Goal: Task Accomplishment & Management: Manage account settings

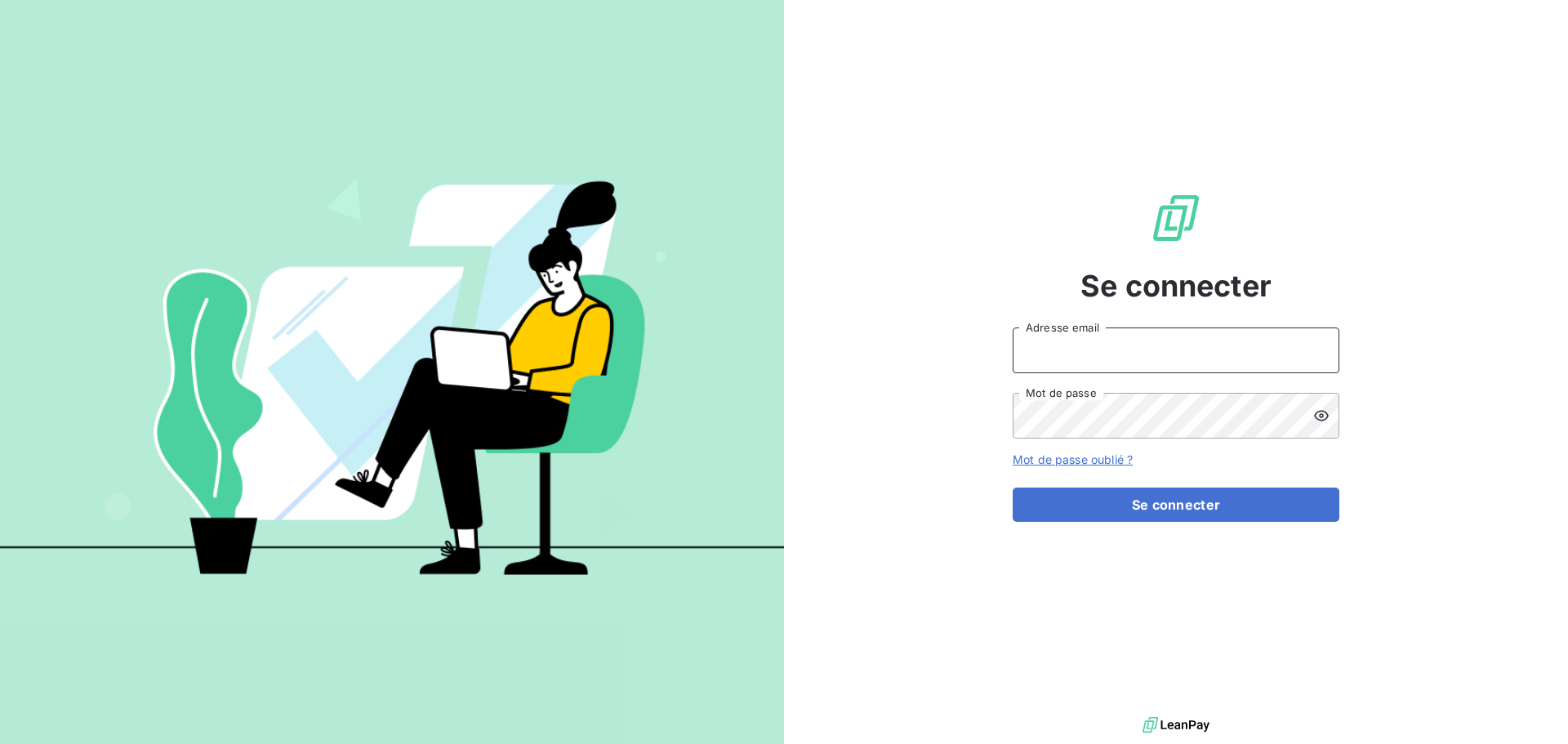
type input "[EMAIL_ADDRESS][DOMAIN_NAME]"
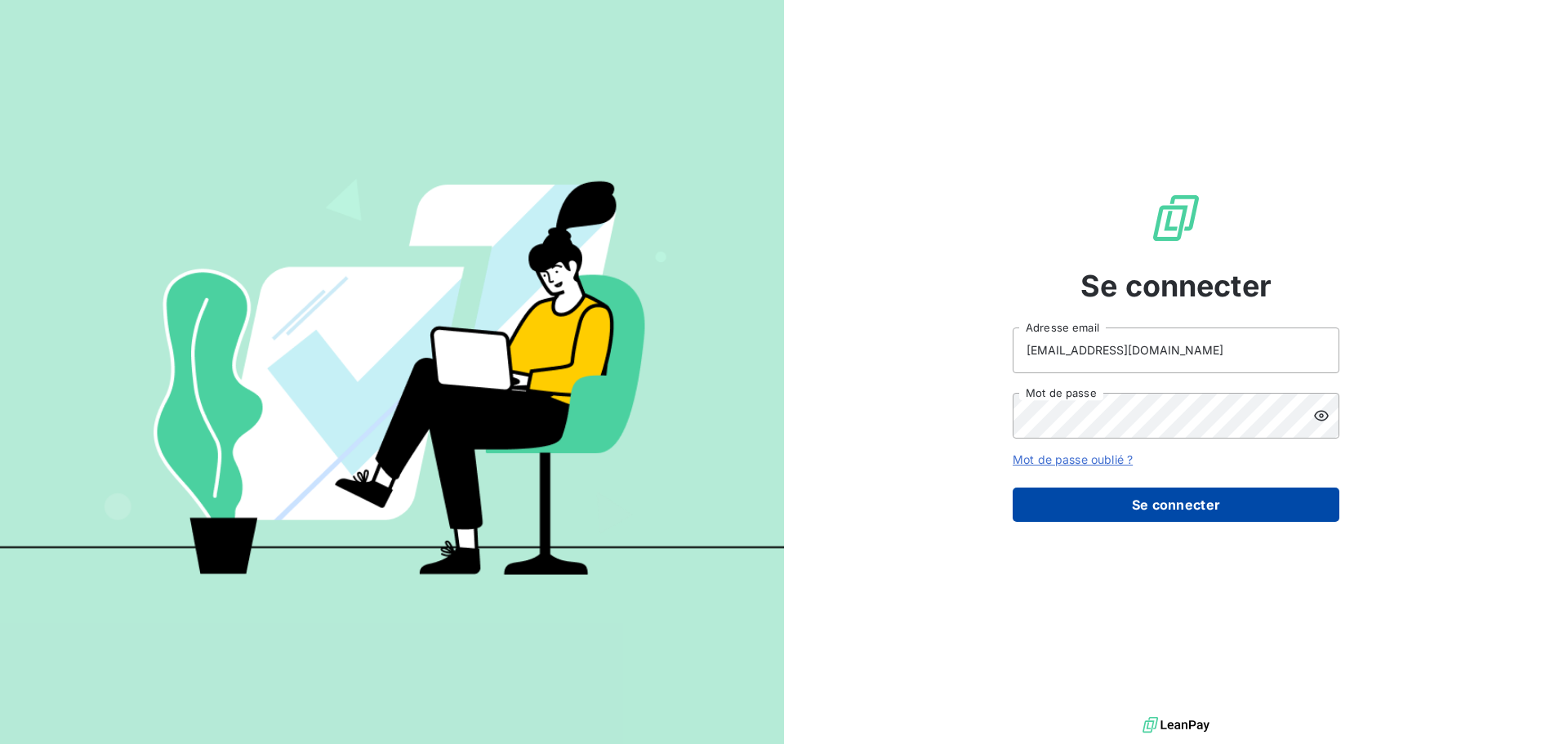
click at [1176, 513] on button "Se connecter" at bounding box center [1175, 504] width 326 height 35
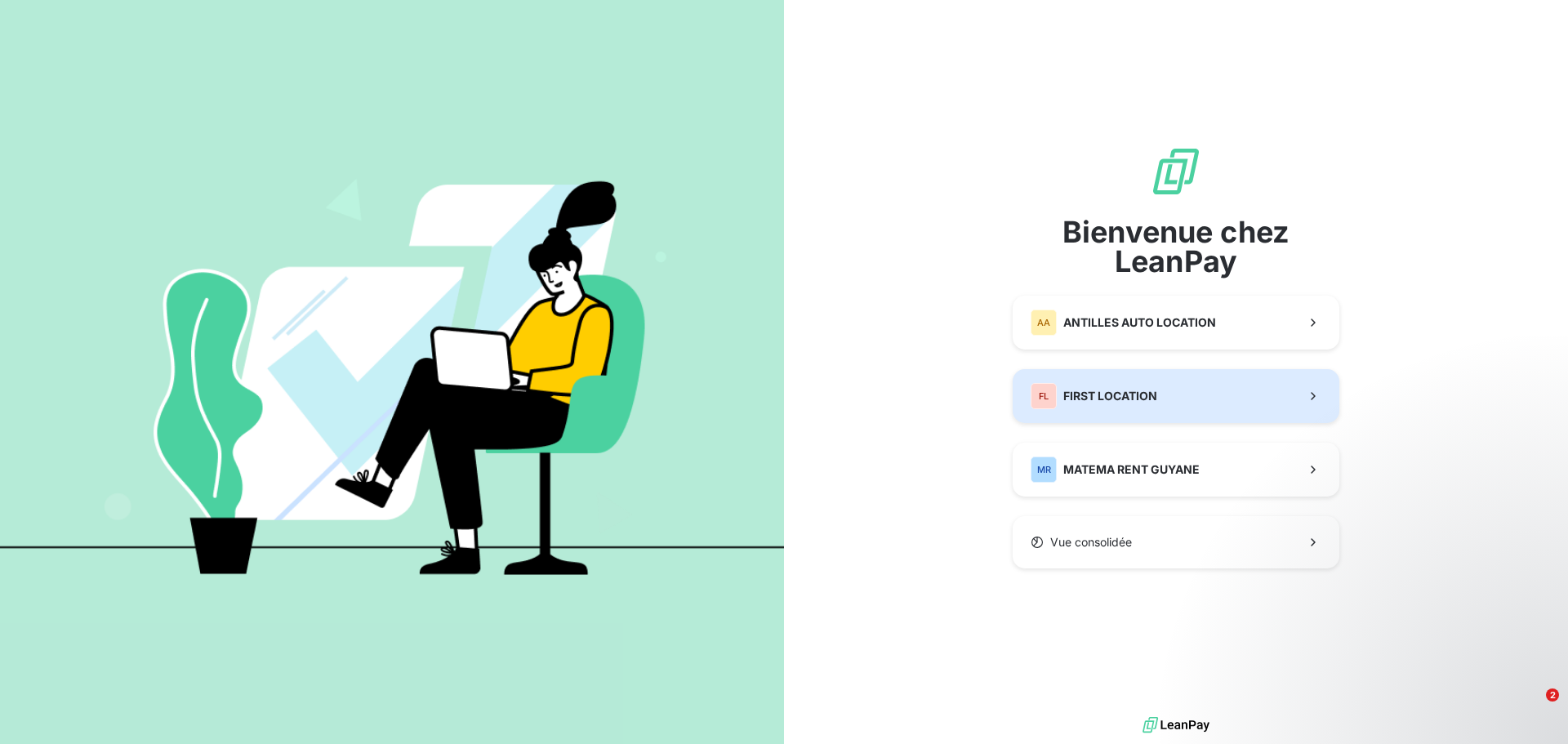
click at [1096, 409] on div "FL FIRST LOCATION" at bounding box center [1093, 396] width 127 height 26
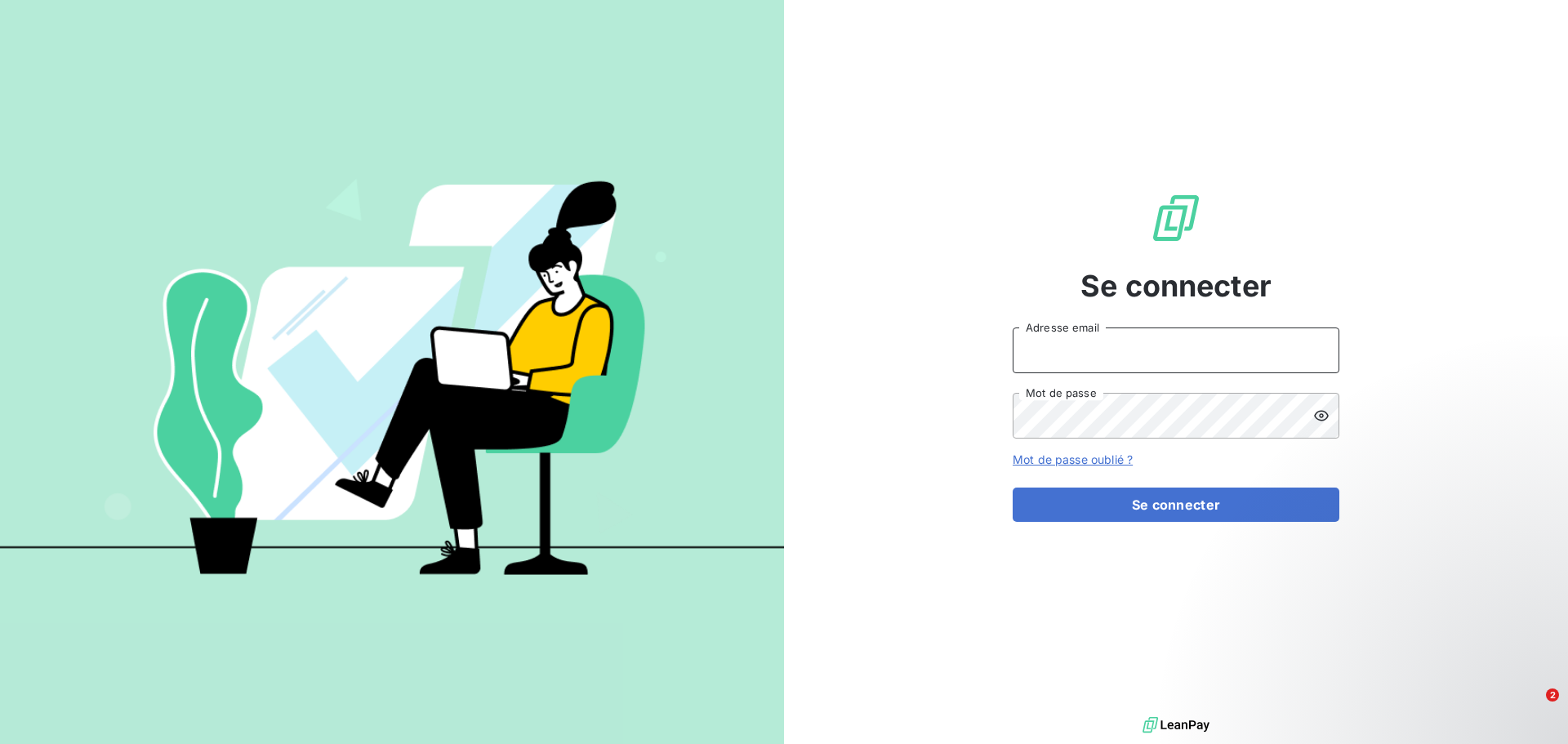
type input "[EMAIL_ADDRESS][DOMAIN_NAME]"
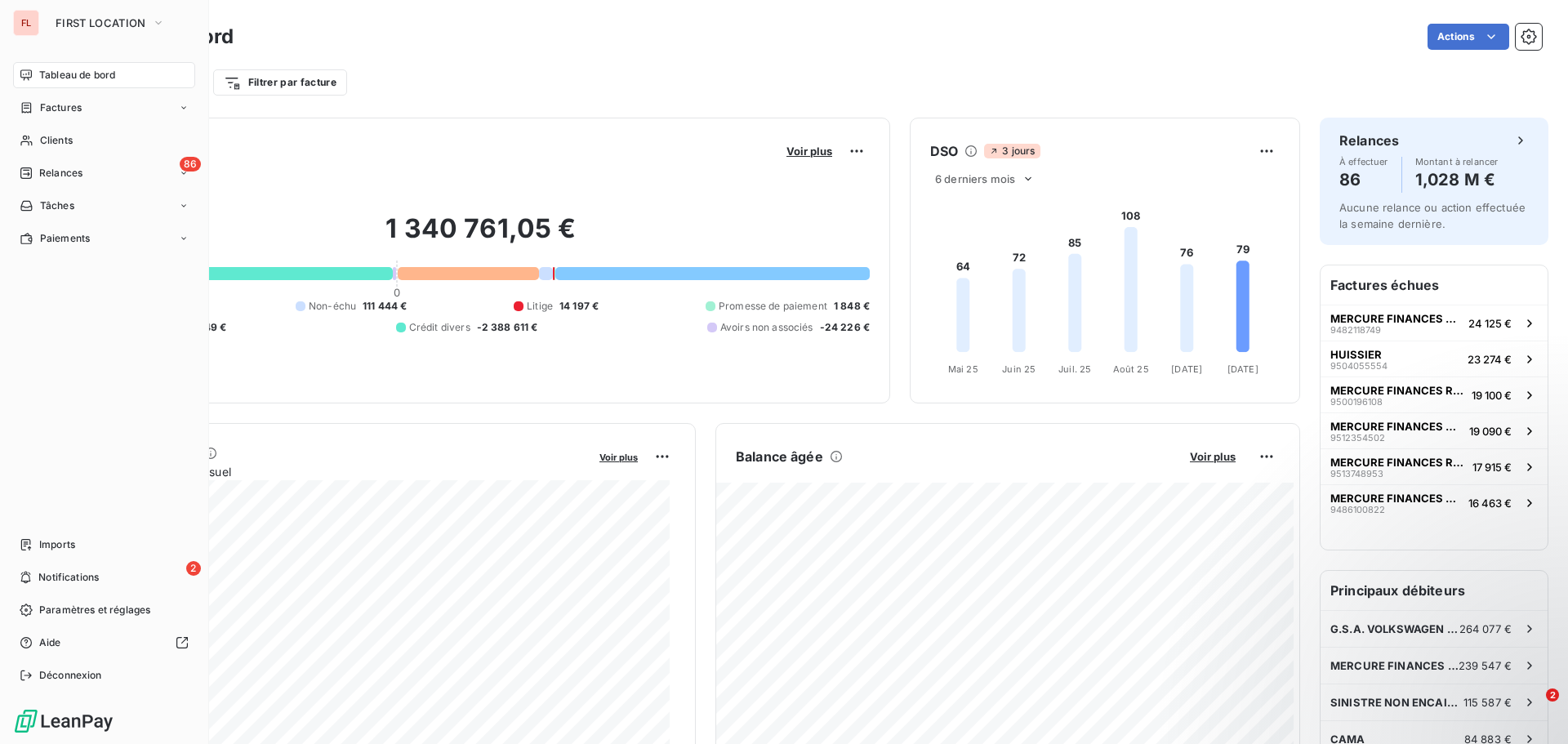
click at [73, 558] on nav "Imports 2 Notifications Paramètres et réglages Aide Déconnexion" at bounding box center [104, 609] width 182 height 156
click at [77, 547] on div "Imports" at bounding box center [104, 544] width 182 height 26
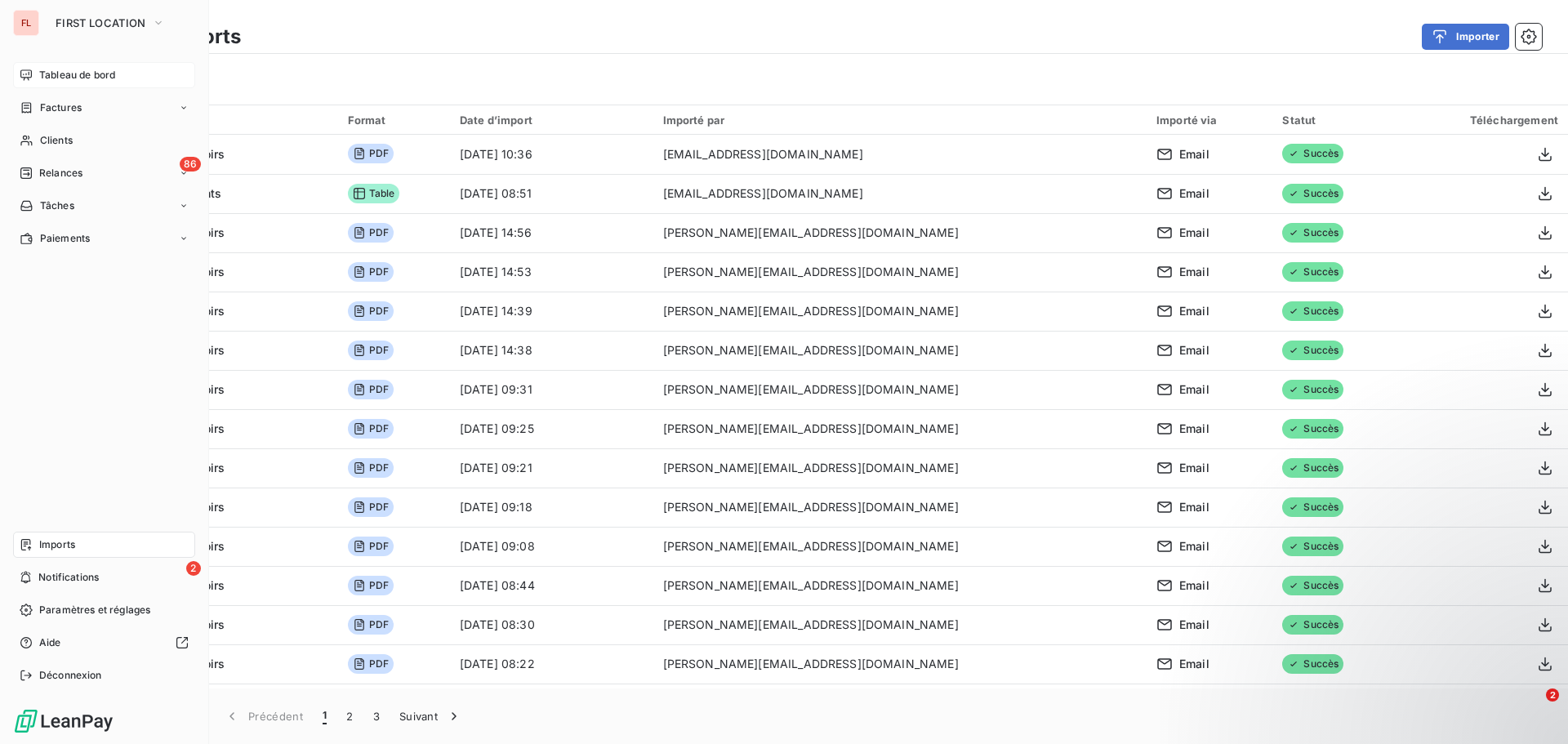
click at [66, 84] on div "Tableau de bord" at bounding box center [104, 75] width 182 height 26
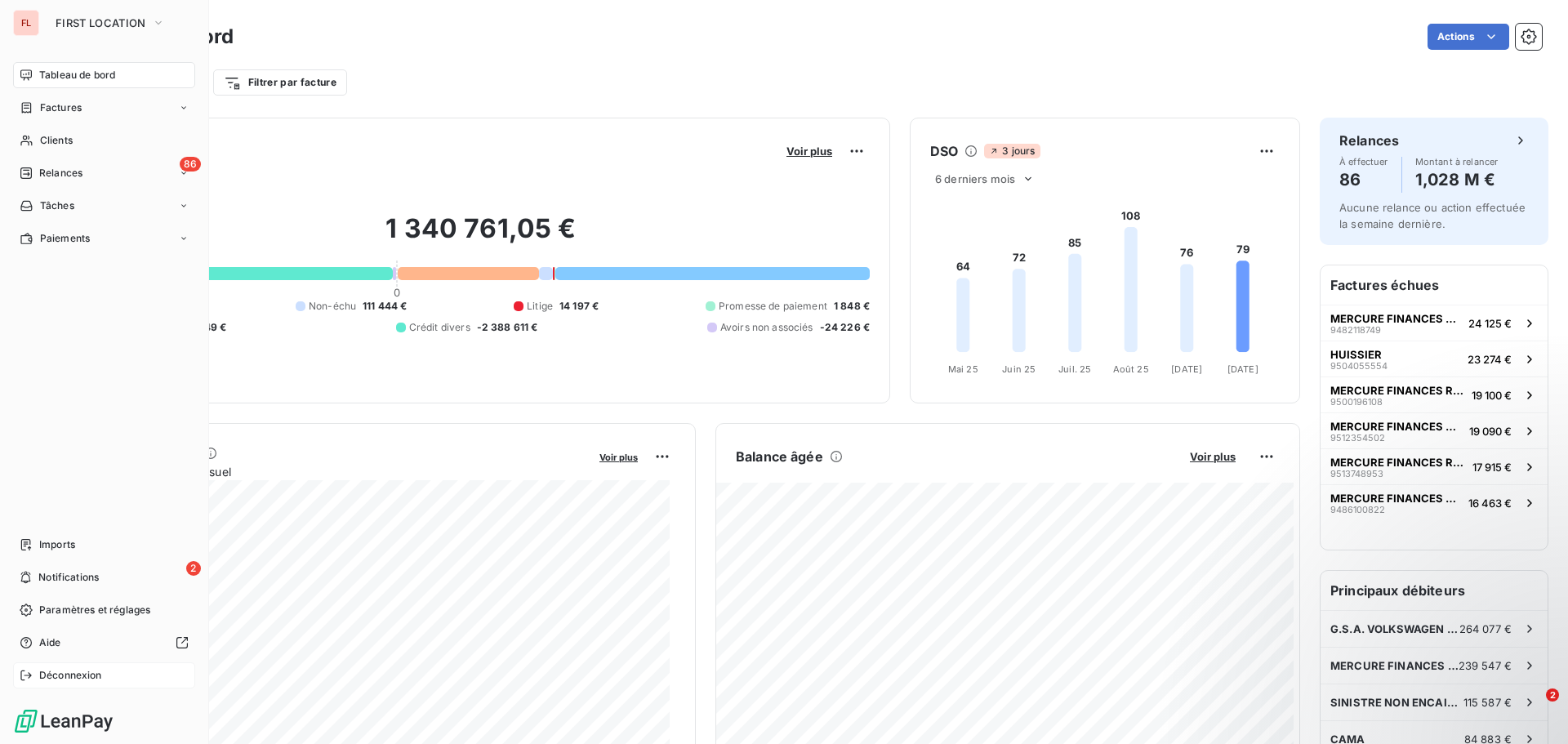
click at [41, 671] on span "Déconnexion" at bounding box center [70, 676] width 63 height 15
